Goal: Task Accomplishment & Management: Use online tool/utility

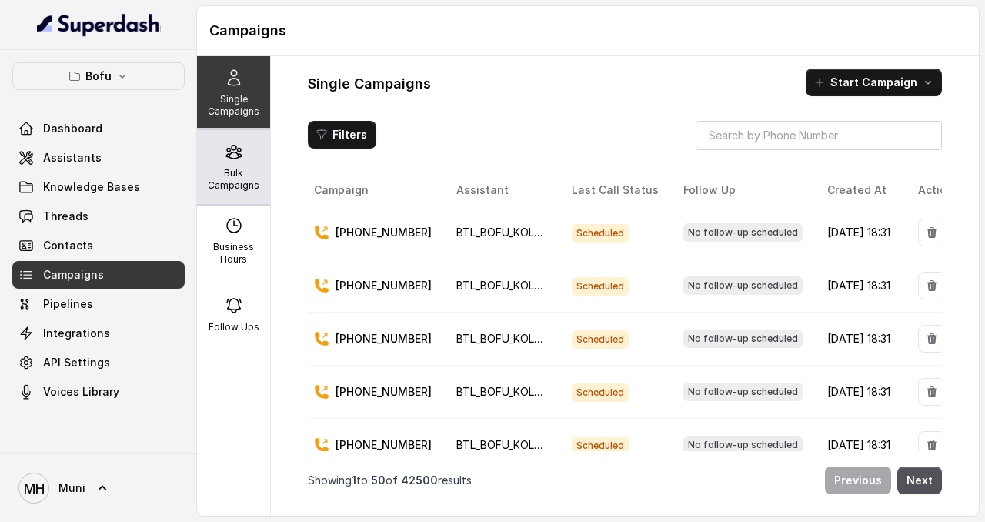
click at [229, 162] on div "Bulk Campaigns" at bounding box center [233, 167] width 73 height 74
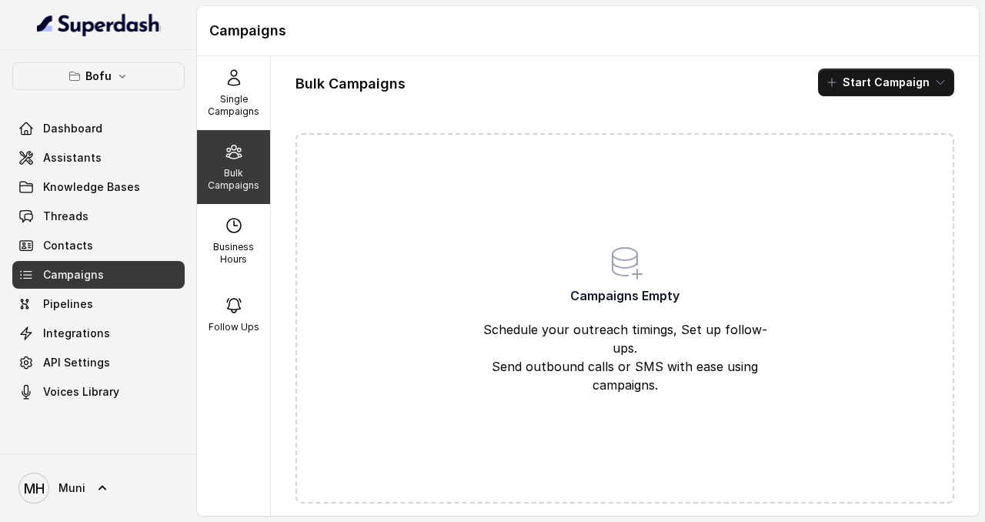
click at [463, 108] on div "Bulk Campaigns Start Campaign Campaigns Empty Schedule your outreach timings, S…" at bounding box center [625, 285] width 708 height 459
click at [123, 27] on img at bounding box center [99, 24] width 124 height 25
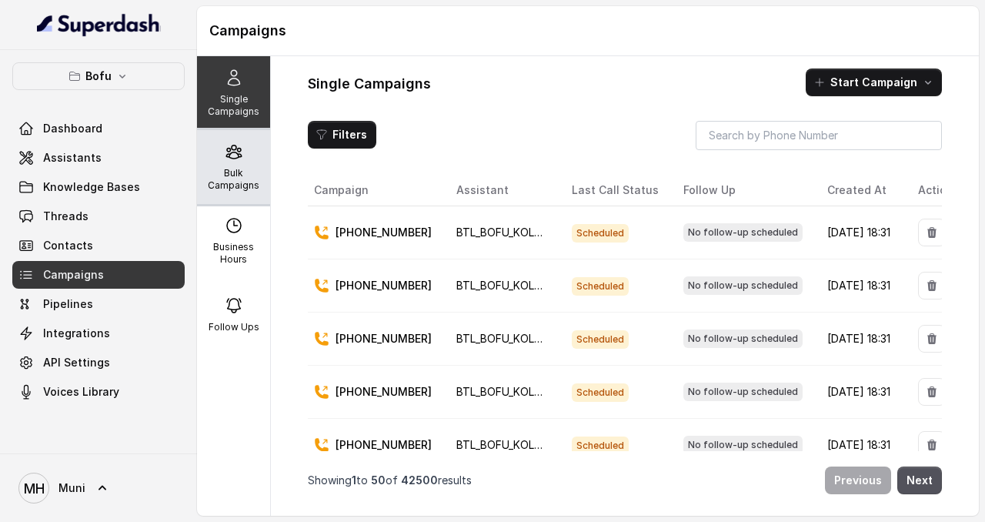
click at [238, 165] on div "Bulk Campaigns" at bounding box center [233, 167] width 73 height 74
